Goal: Task Accomplishment & Management: Use online tool/utility

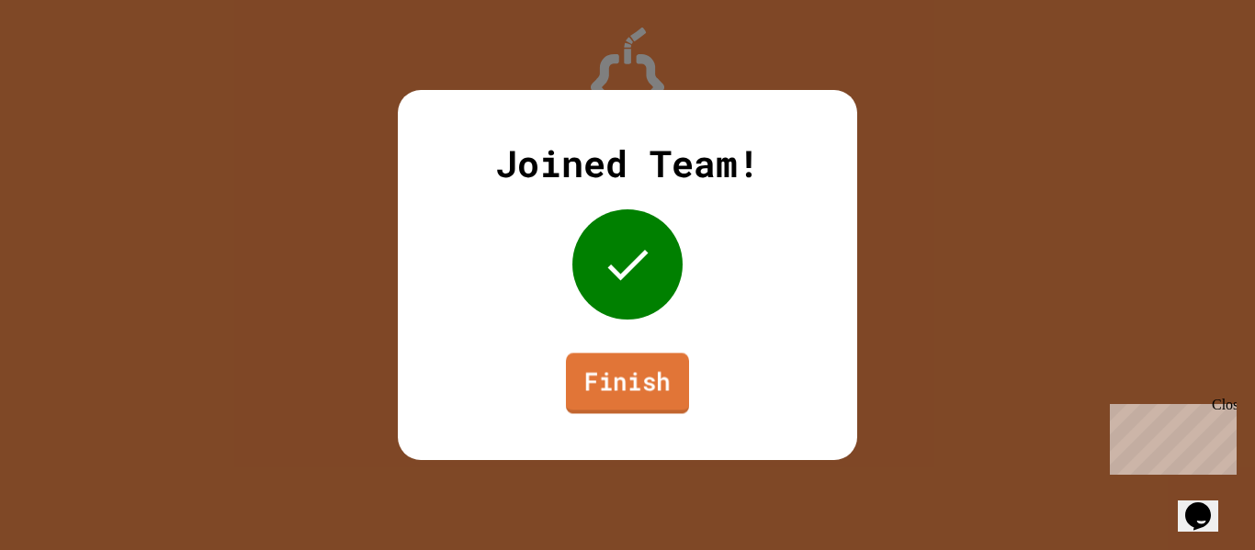
click at [597, 379] on link "Finish" at bounding box center [627, 383] width 123 height 61
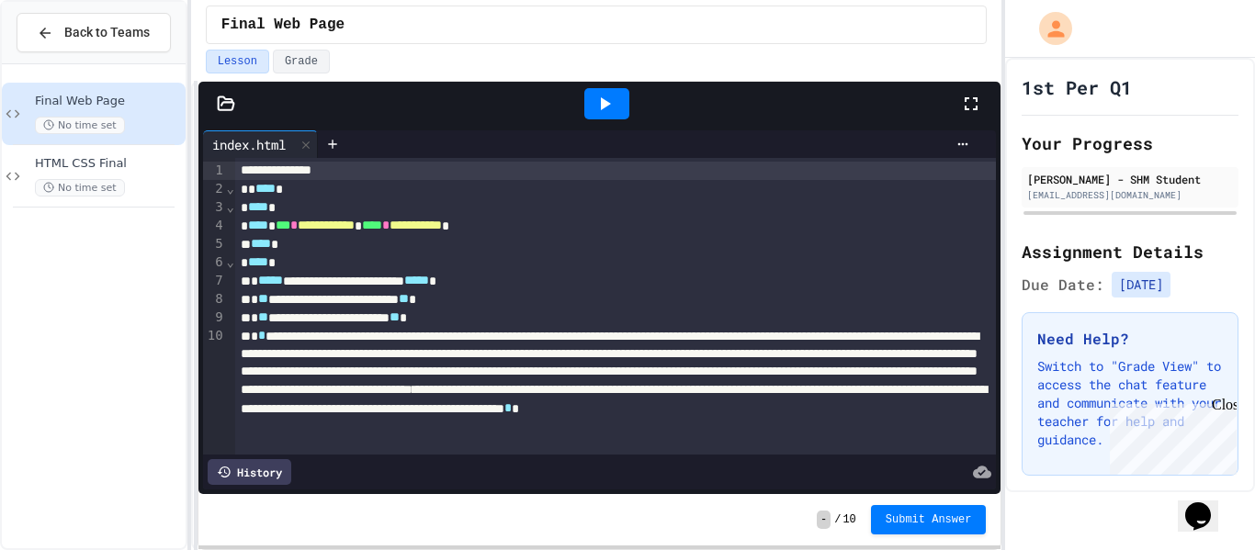
click at [969, 105] on icon at bounding box center [971, 104] width 22 height 22
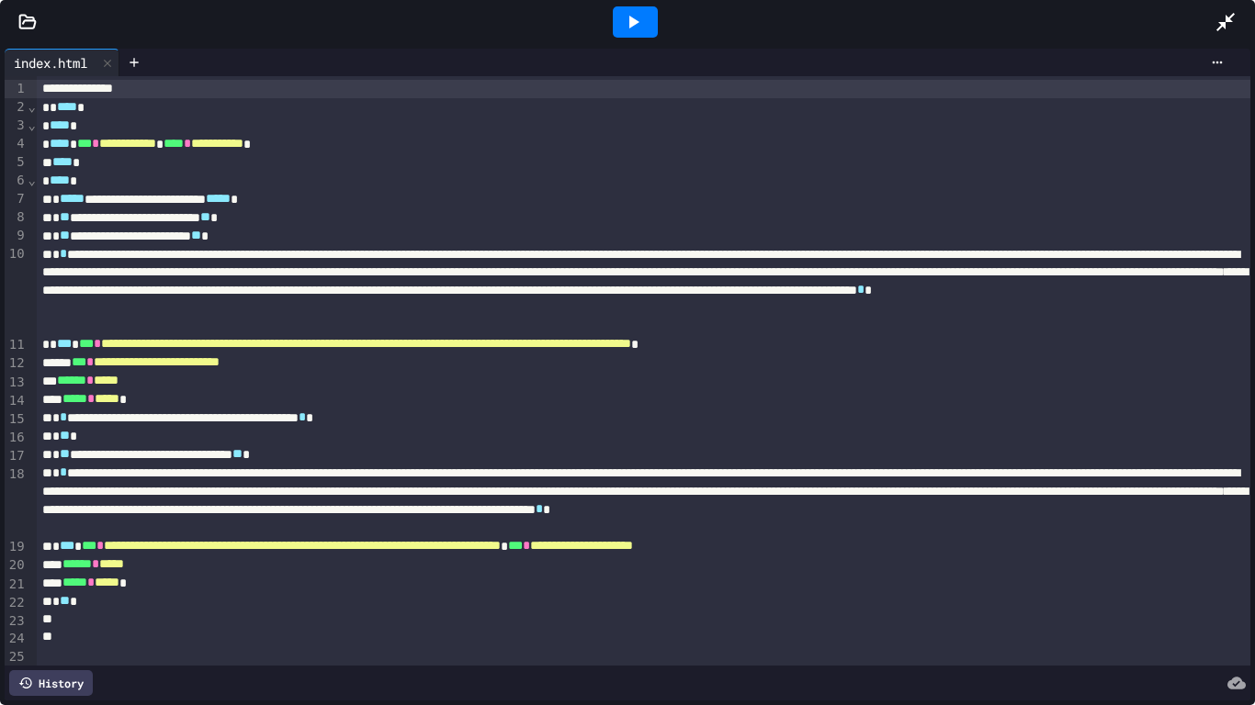
click at [1042, 400] on div "***** * ***** *" at bounding box center [644, 399] width 1214 height 18
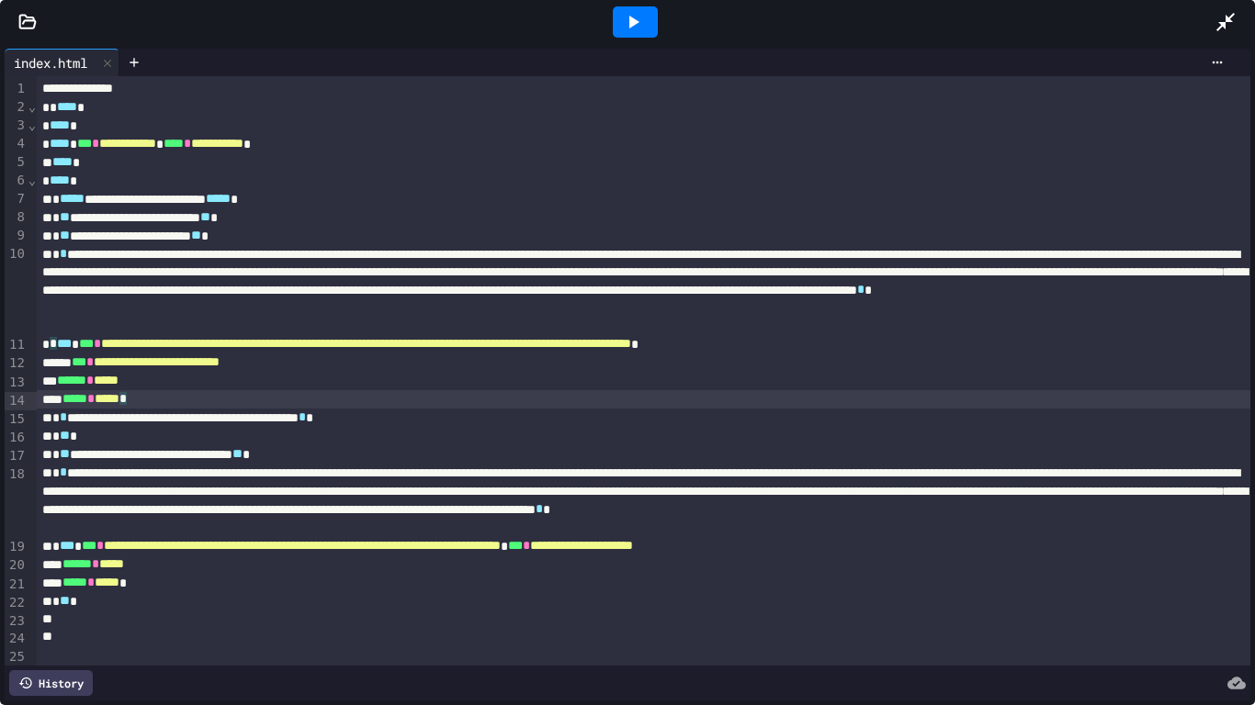
click at [635, 23] on icon at bounding box center [634, 22] width 10 height 13
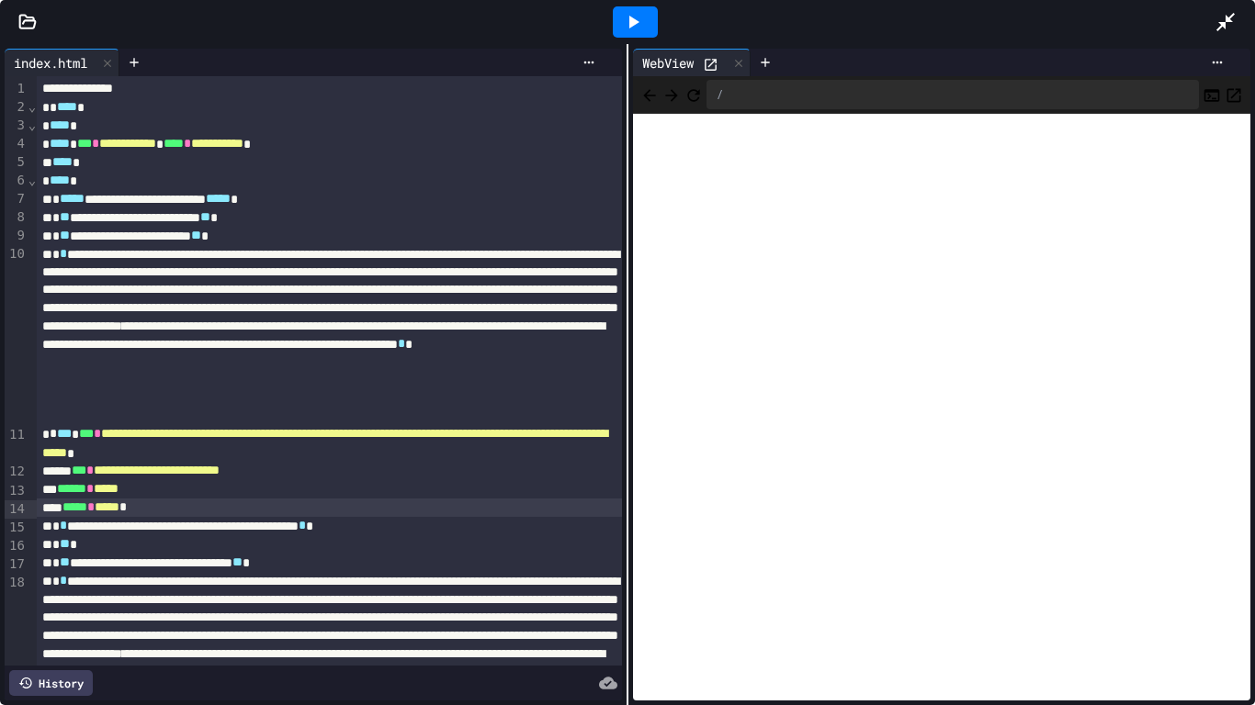
click at [709, 62] on icon at bounding box center [711, 65] width 16 height 16
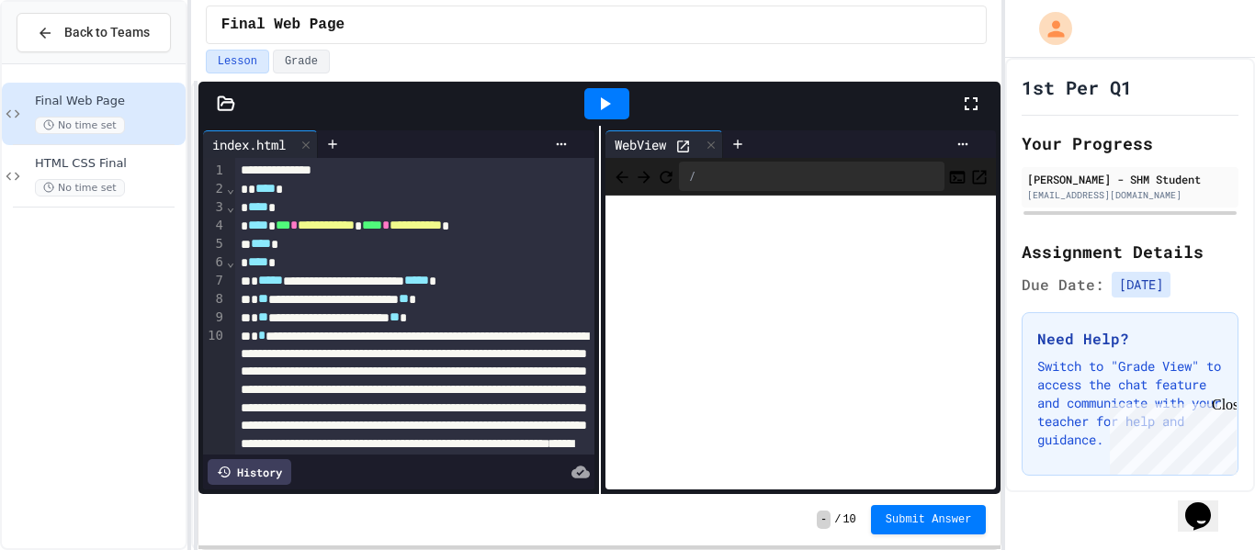
click at [971, 101] on icon at bounding box center [971, 104] width 22 height 22
